Goal: Information Seeking & Learning: Learn about a topic

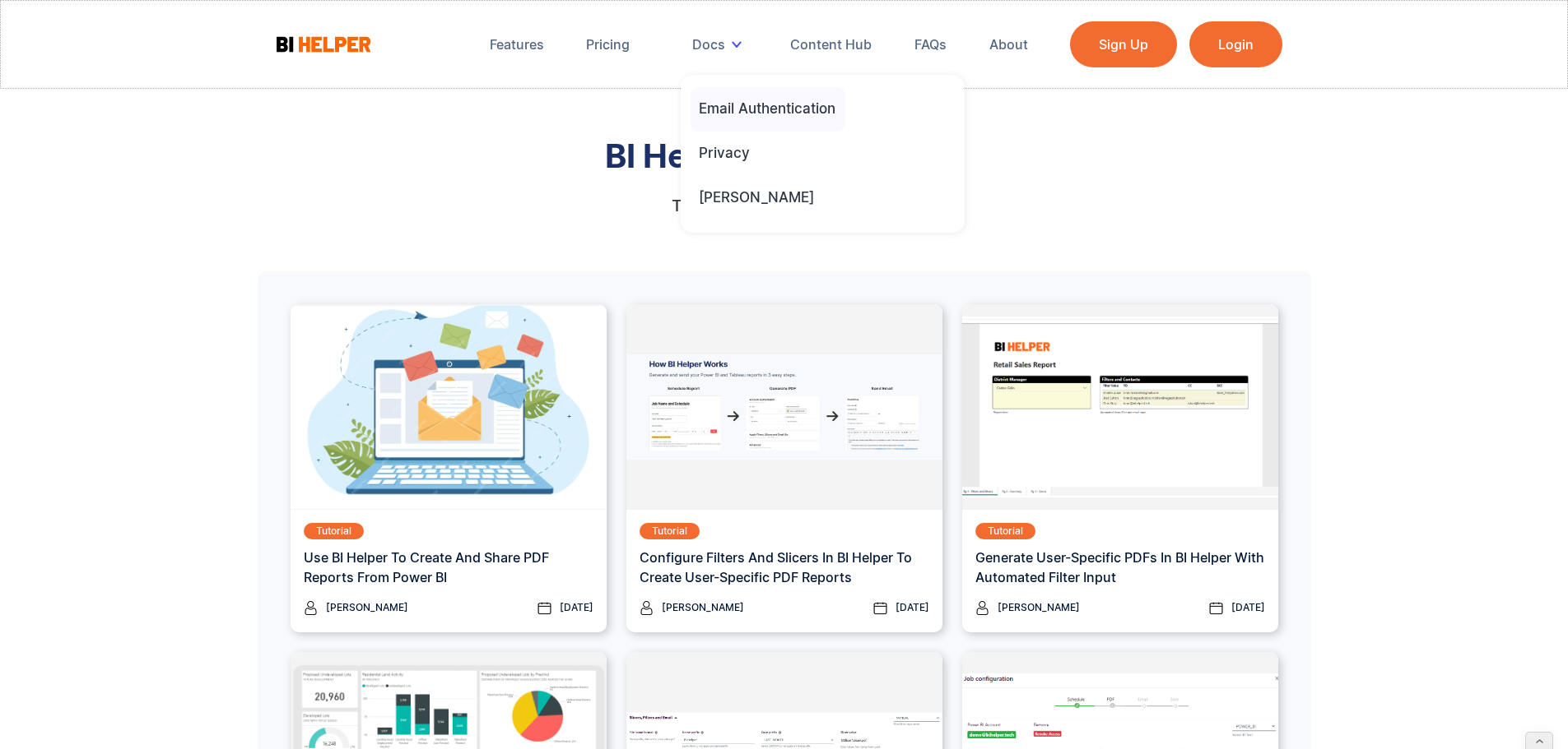
click at [735, 110] on div "Email Authentication" at bounding box center [767, 108] width 137 height 18
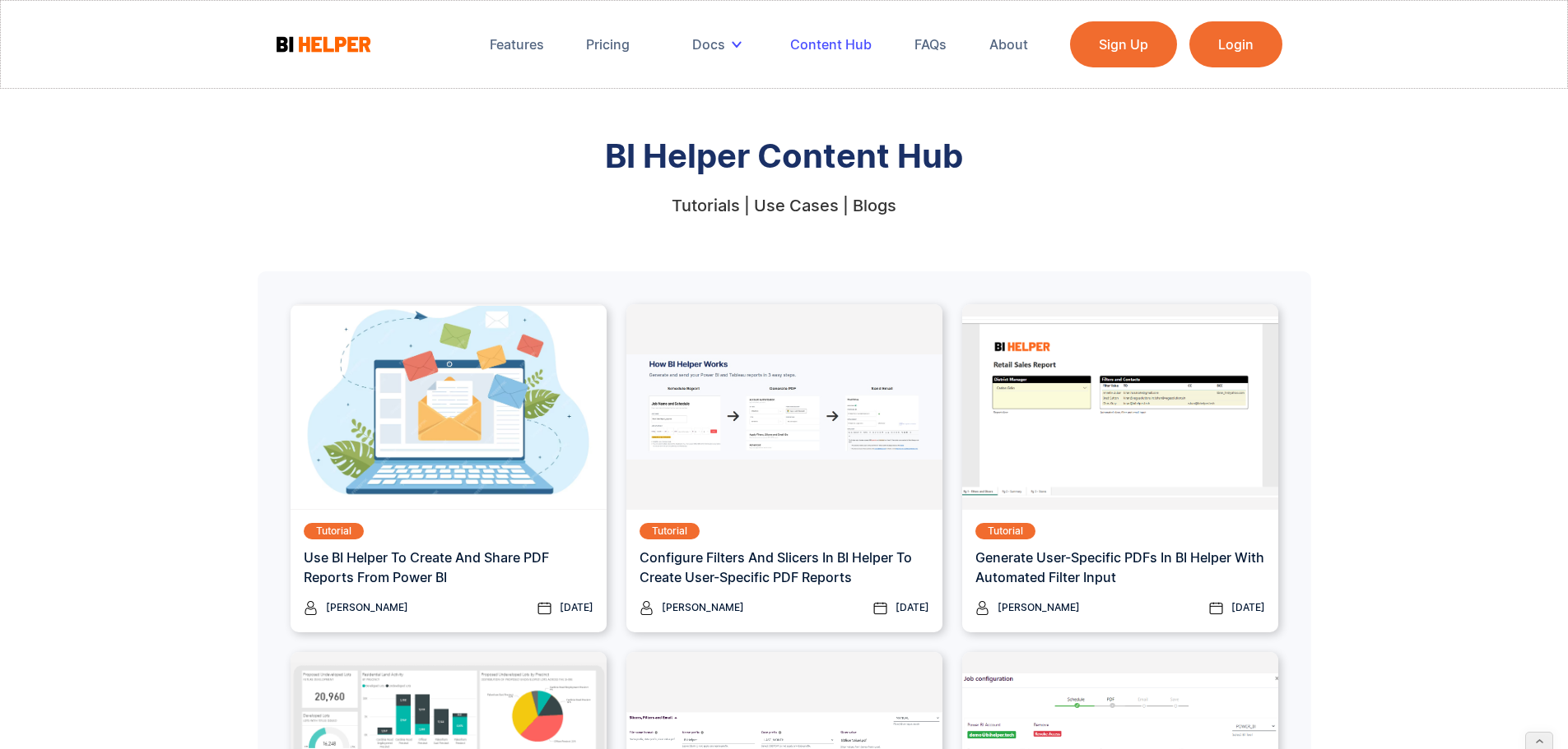
click at [828, 44] on div "Content Hub" at bounding box center [830, 45] width 82 height 17
click at [713, 206] on div "Tutorials | Use Cases | Blogs" at bounding box center [784, 206] width 225 height 17
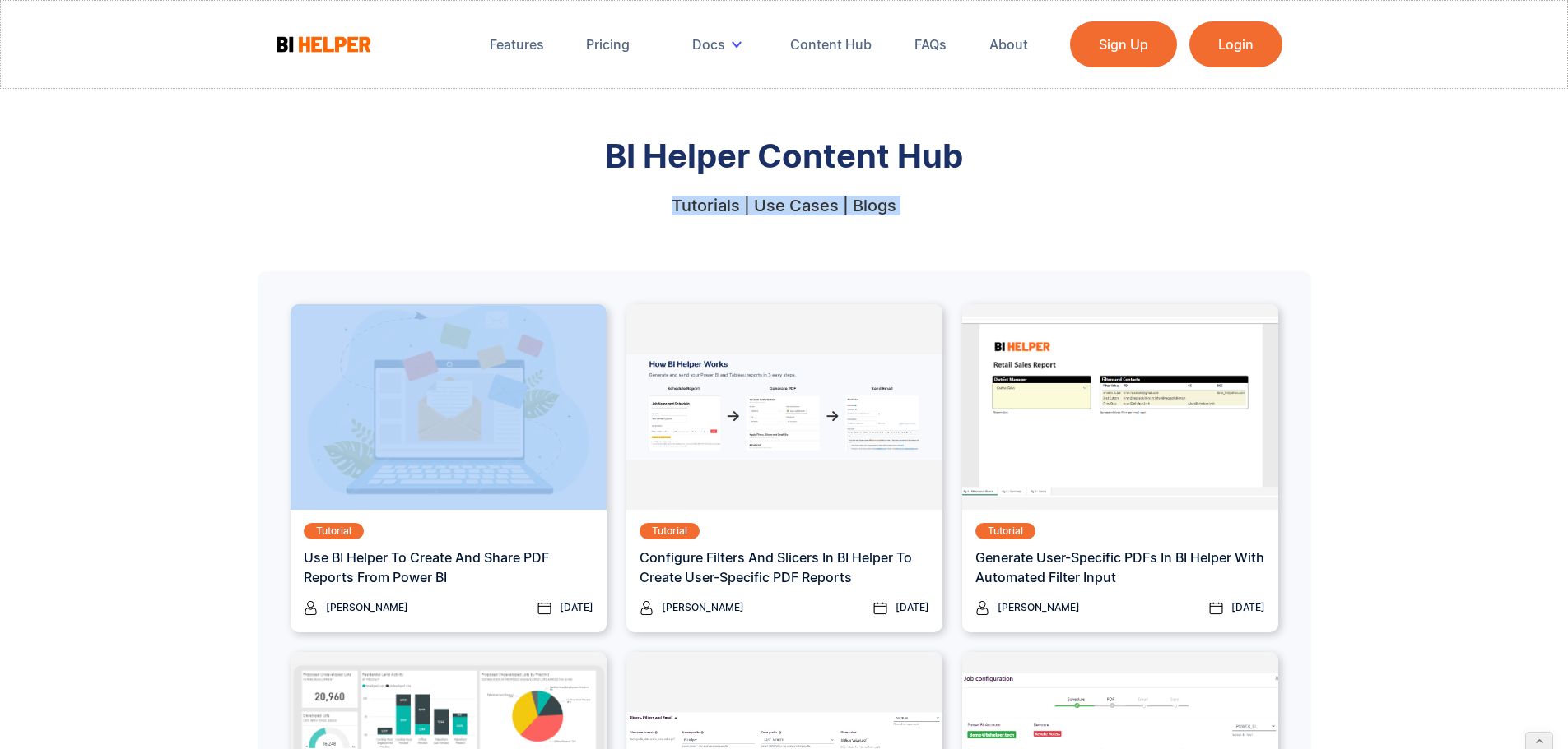
click at [713, 206] on div "Tutorials | Use Cases | Blogs" at bounding box center [784, 206] width 225 height 17
click at [862, 208] on div "Tutorials | Use Cases | Blogs" at bounding box center [784, 206] width 225 height 17
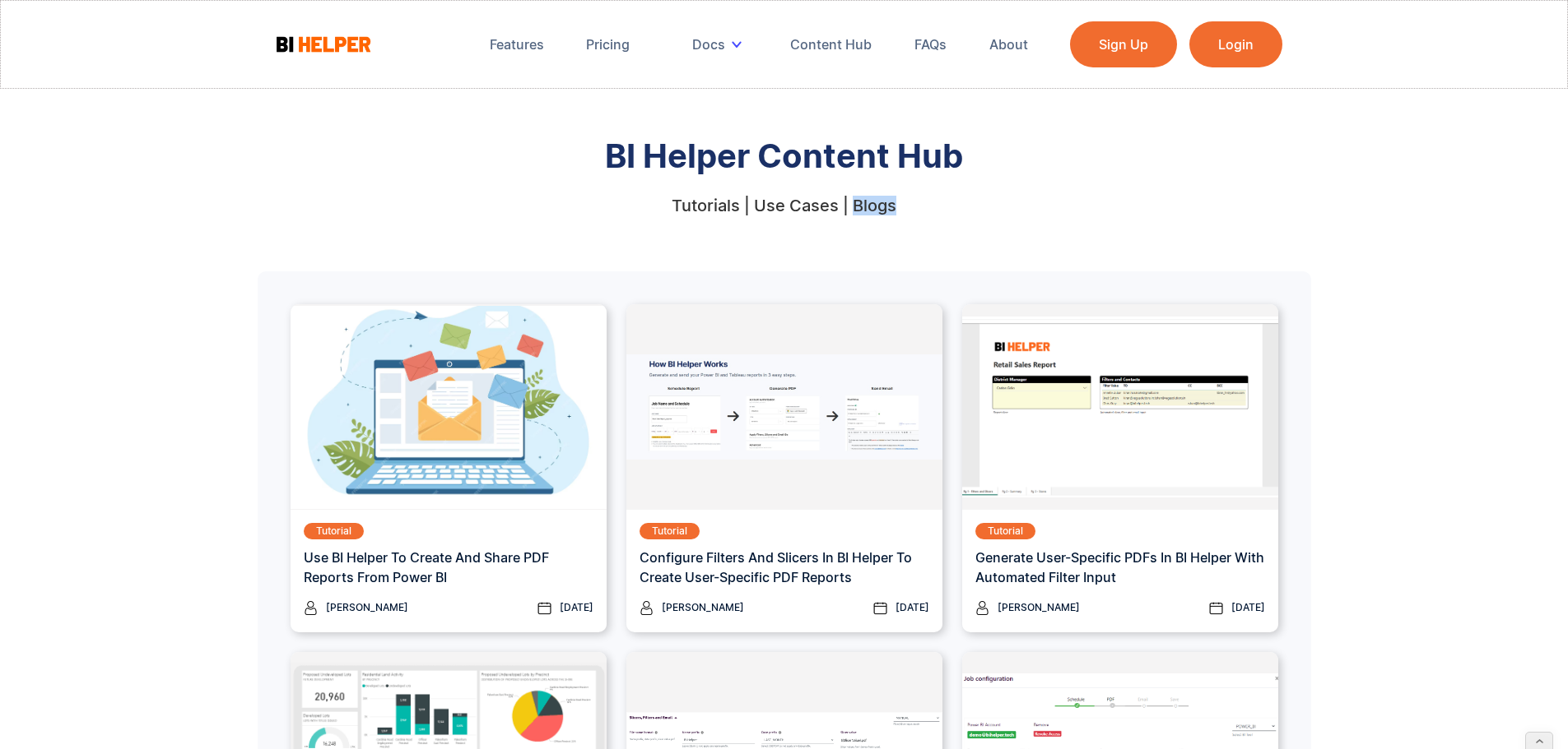
click at [862, 208] on div "Tutorials | Use Cases | Blogs" at bounding box center [784, 206] width 225 height 17
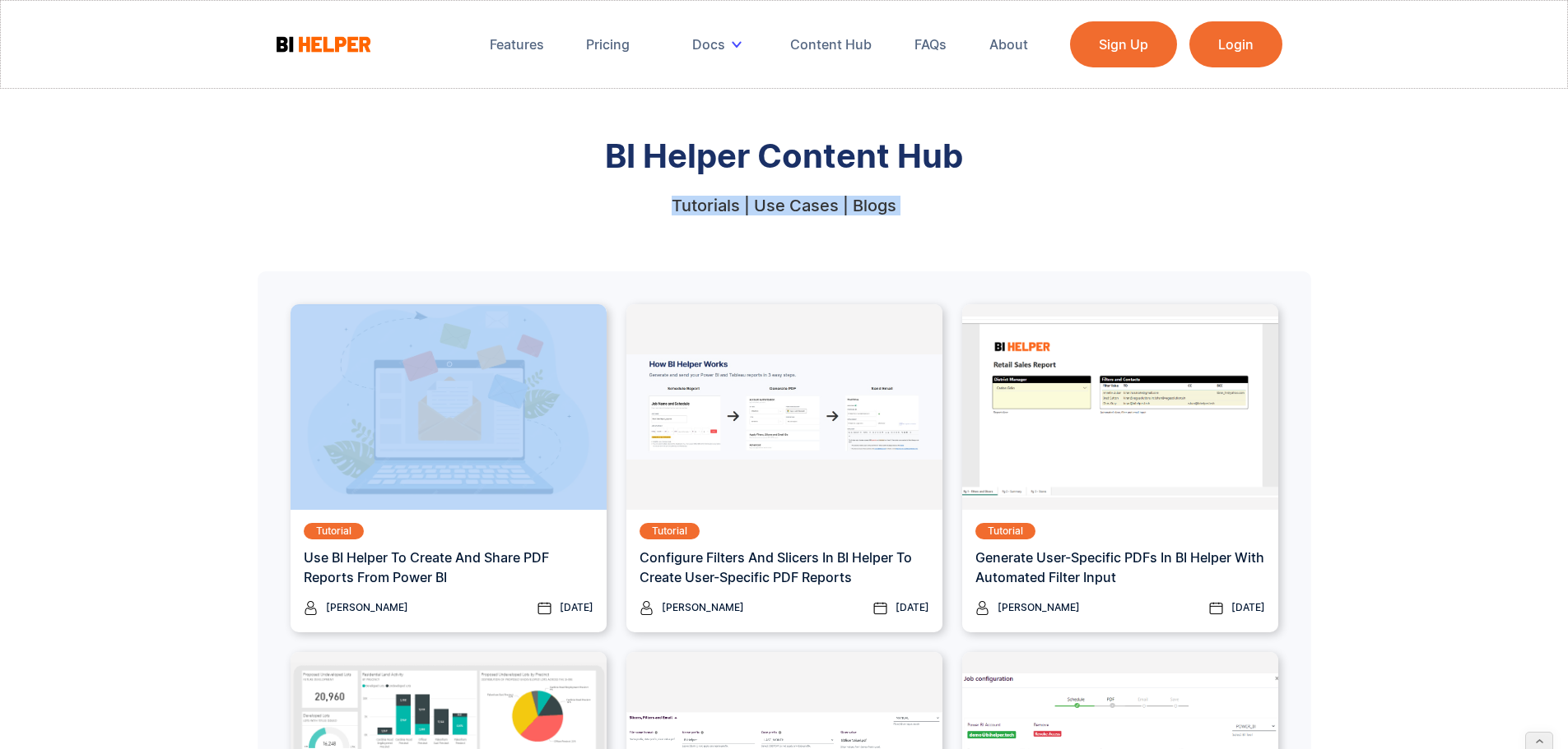
click at [862, 208] on div "Tutorials | Use Cases | Blogs" at bounding box center [784, 206] width 225 height 17
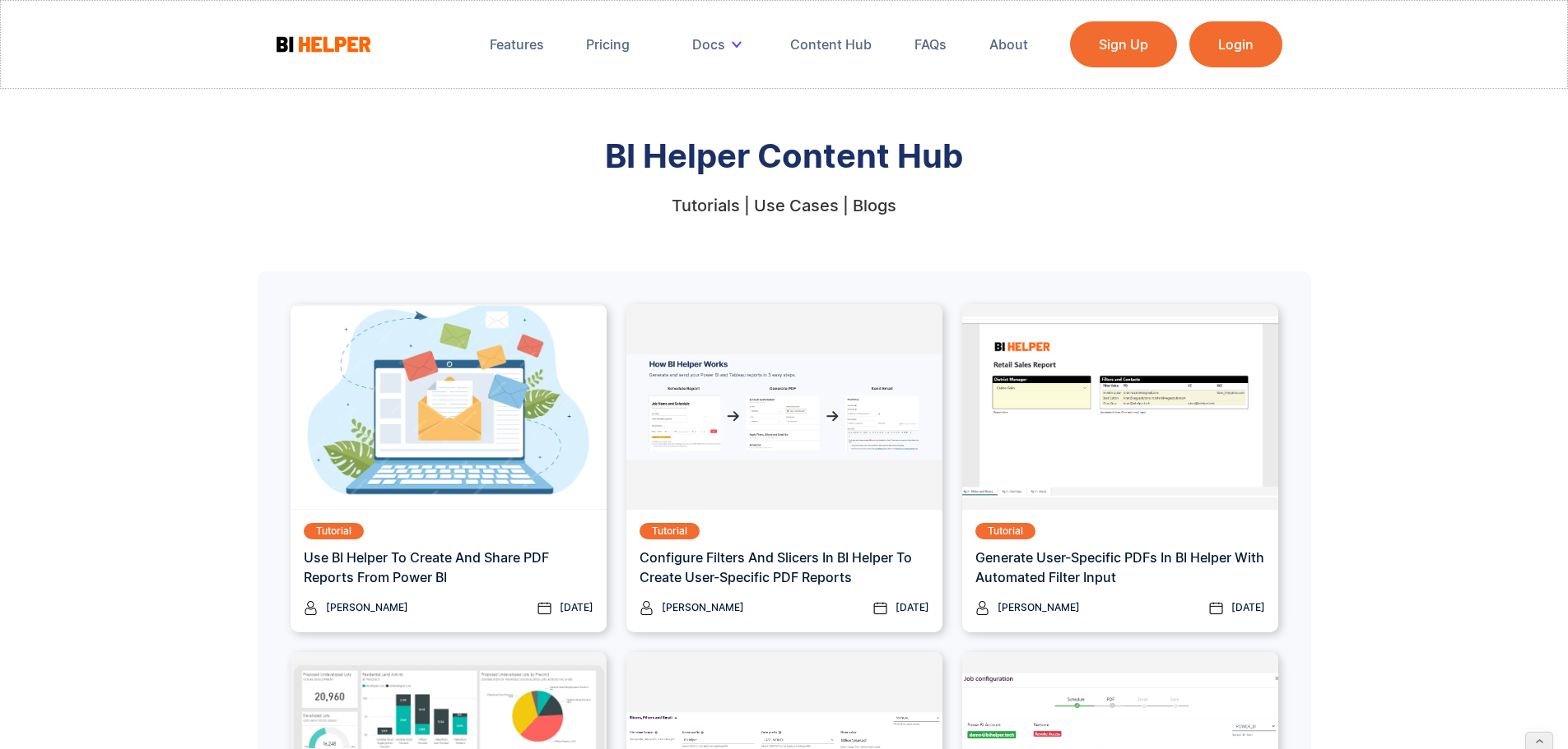
click at [470, 185] on div "BI Helper Content Hub Tutorials | Use Cases | Blogs" at bounding box center [785, 173] width 1054 height 83
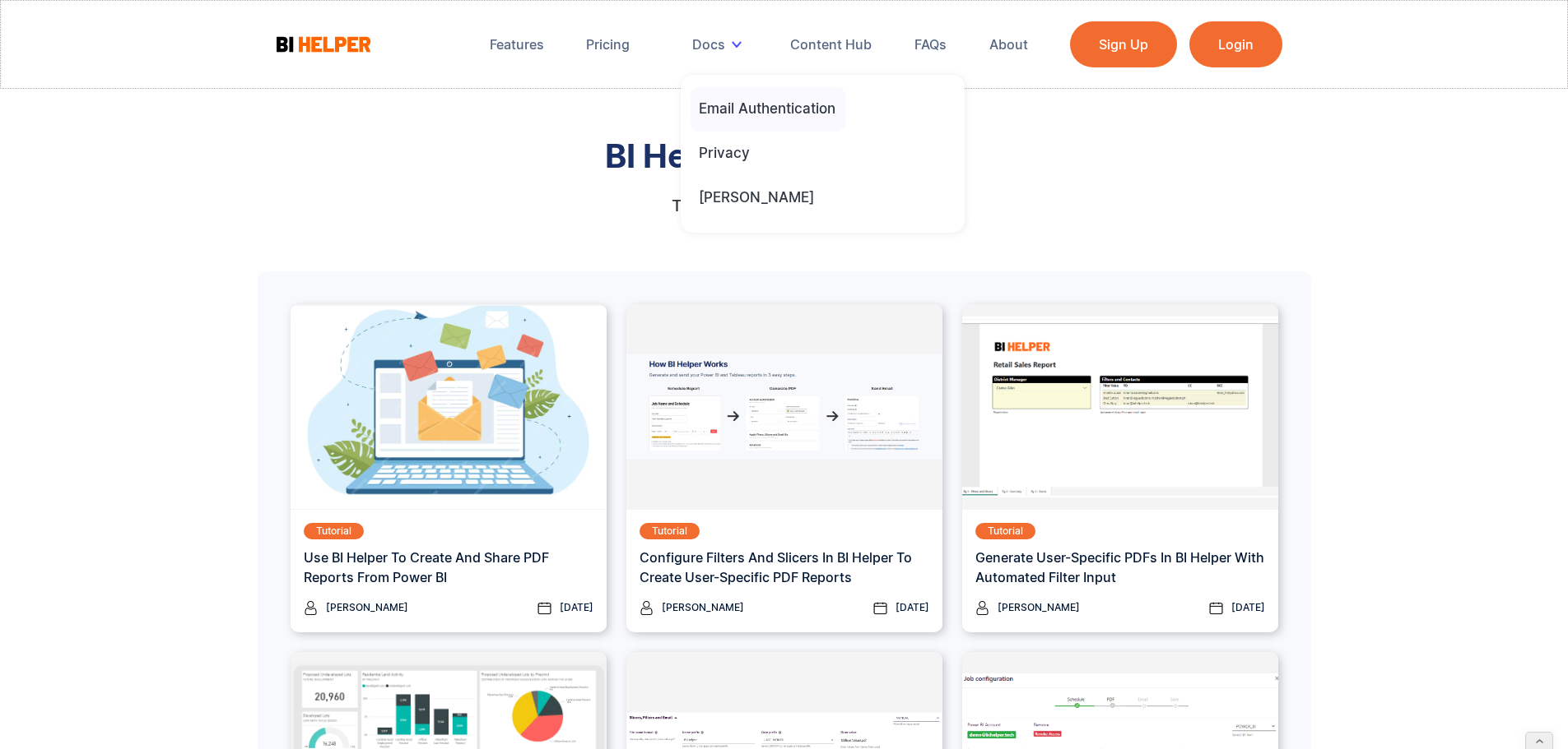
click at [748, 108] on div "Email Authentication" at bounding box center [767, 108] width 137 height 18
click at [727, 150] on div "API Docs" at bounding box center [729, 152] width 61 height 18
click at [728, 150] on div "API Docs" at bounding box center [729, 152] width 61 height 18
click at [761, 157] on link "API Docs" at bounding box center [768, 153] width 155 height 45
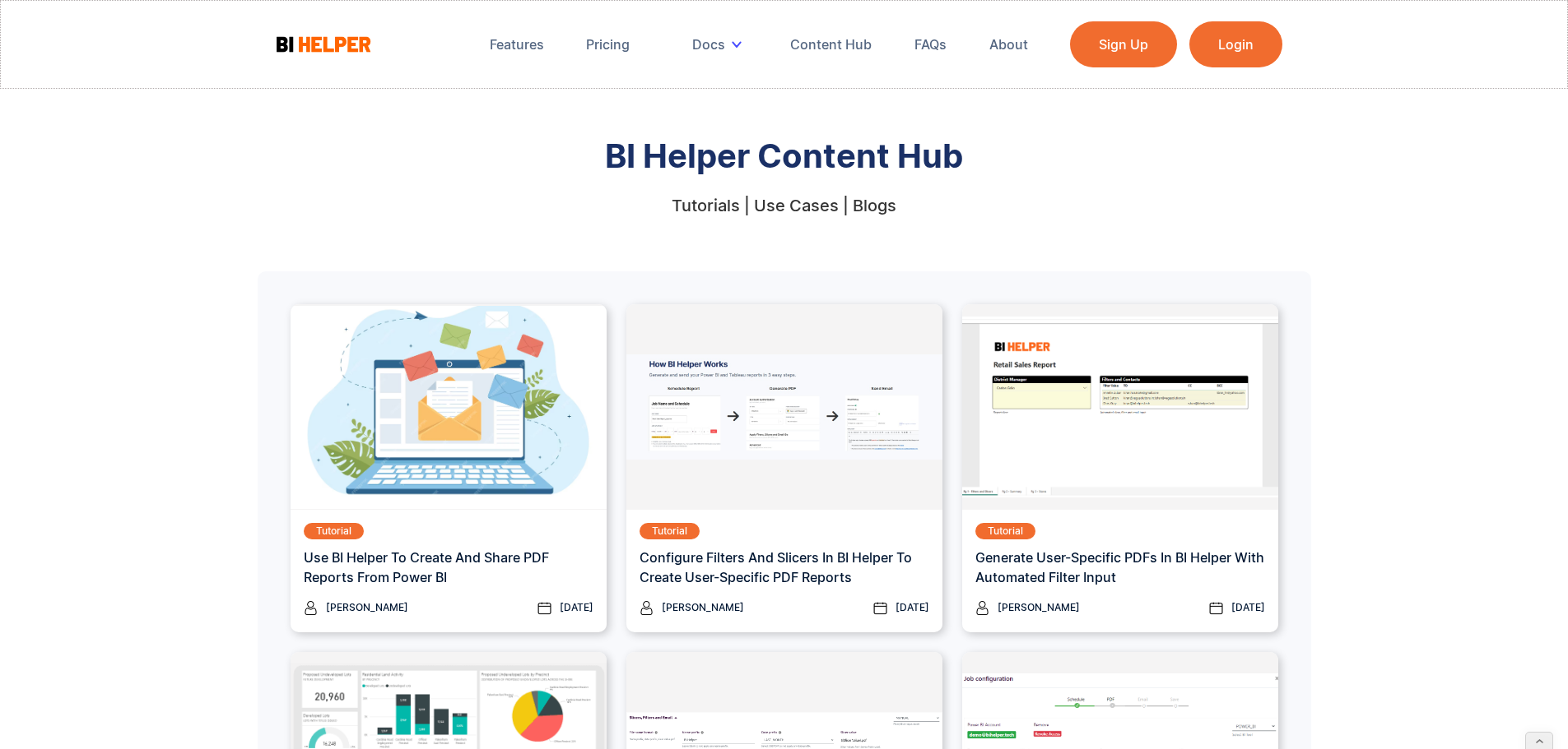
click at [501, 179] on div "BI Helper Content Hub Tutorials | Use Cases | Blogs" at bounding box center [785, 173] width 1054 height 83
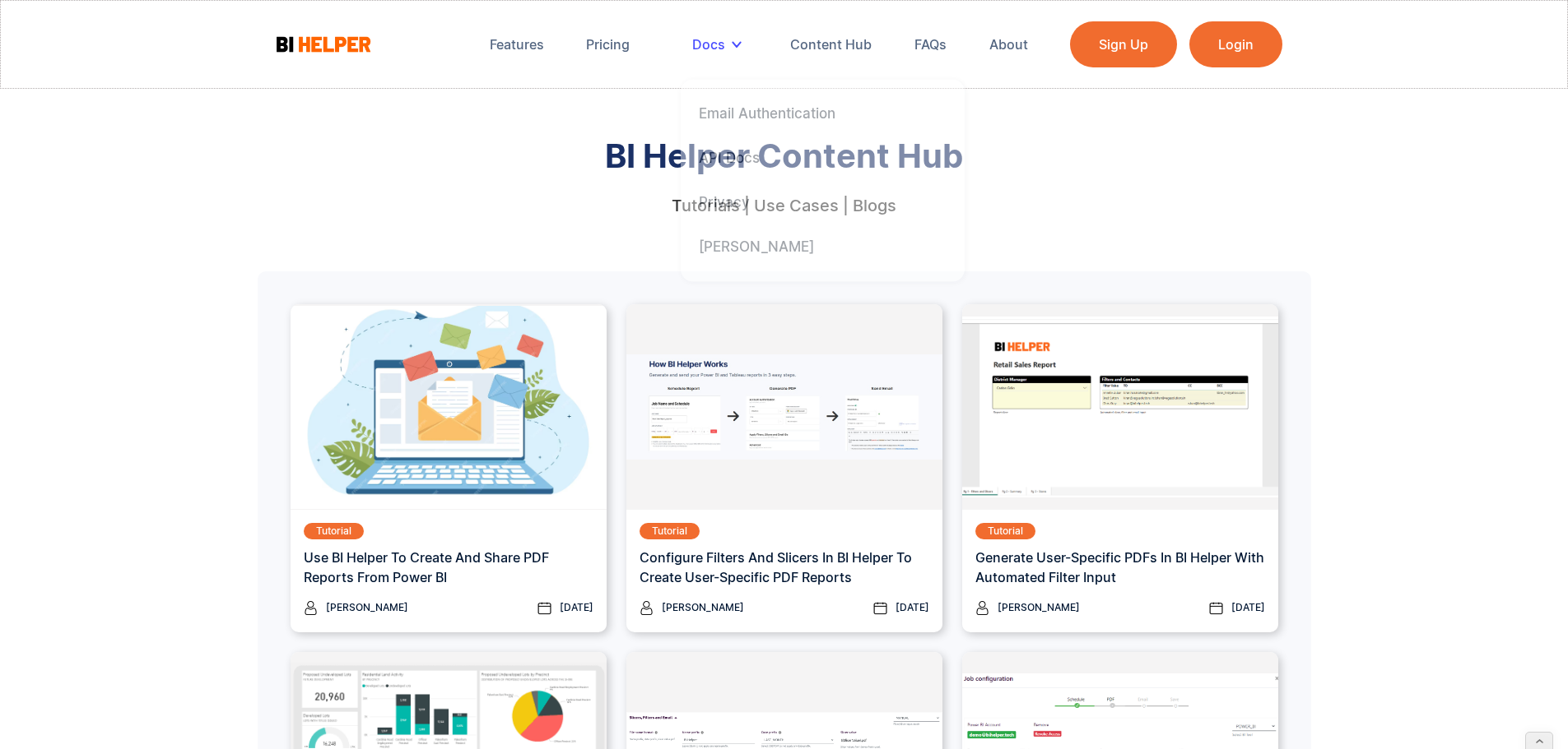
click at [728, 33] on div "Docs" at bounding box center [720, 44] width 79 height 36
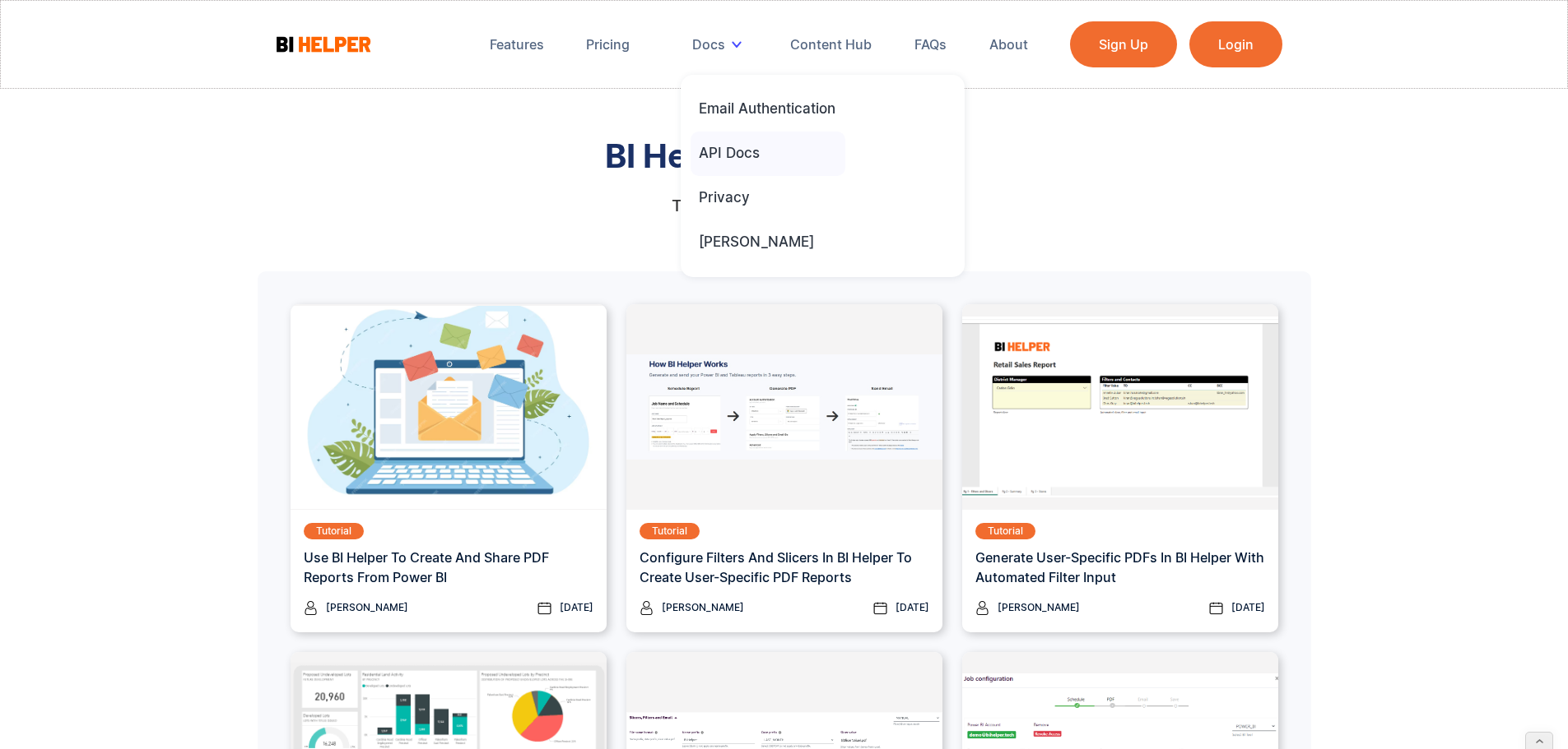
click at [737, 150] on div "API Docs" at bounding box center [729, 152] width 61 height 18
click at [757, 109] on div "Email Authentication" at bounding box center [767, 108] width 137 height 18
click at [731, 157] on div "API Docs" at bounding box center [729, 152] width 61 height 18
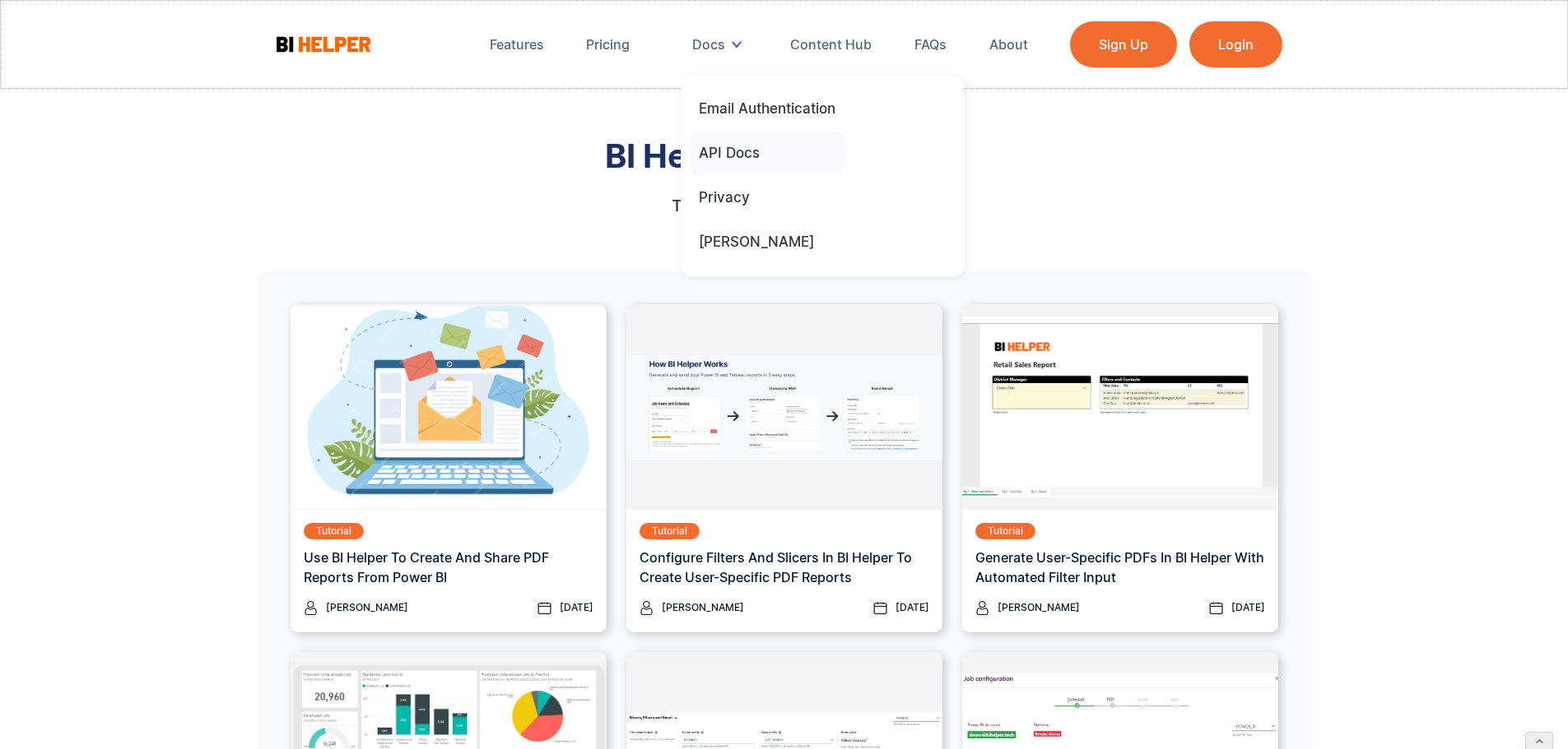
click at [728, 147] on div "API Docs" at bounding box center [729, 152] width 61 height 18
